Goal: Check status: Check status

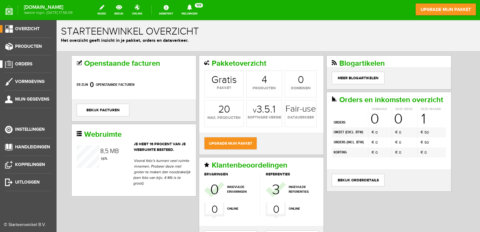
click at [21, 63] on span "Orders" at bounding box center [23, 63] width 17 height 5
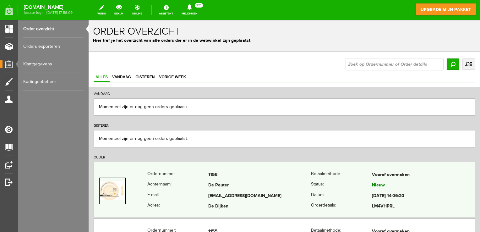
click at [239, 189] on td "De Peuter" at bounding box center [259, 185] width 103 height 11
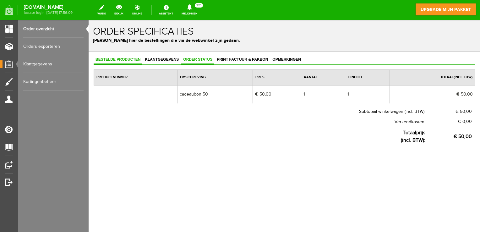
click at [205, 60] on span "Order status" at bounding box center [197, 59] width 33 height 4
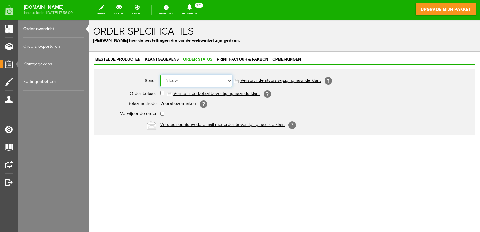
click at [230, 81] on select "Order niet afgerond Nieuw Order in behandeling Wacht op leverancier Wacht op be…" at bounding box center [196, 80] width 72 height 13
select select "4"
click at [160, 74] on select "Order niet afgerond Nieuw Order in behandeling Wacht op leverancier Wacht op be…" at bounding box center [196, 80] width 72 height 13
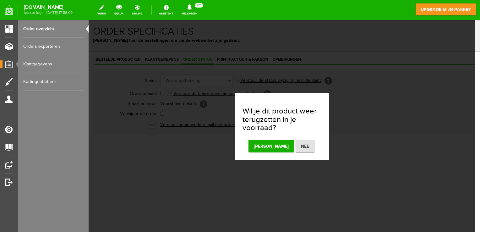
click at [272, 145] on button "[PERSON_NAME]" at bounding box center [271, 146] width 46 height 13
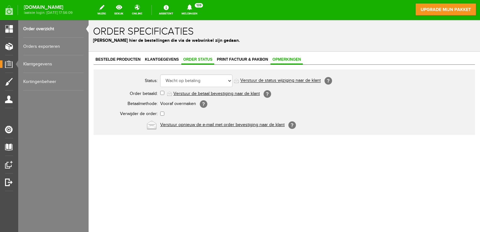
click at [286, 60] on span "Opmerkingen" at bounding box center [286, 59] width 32 height 4
